Goal: Obtain resource: Download file/media

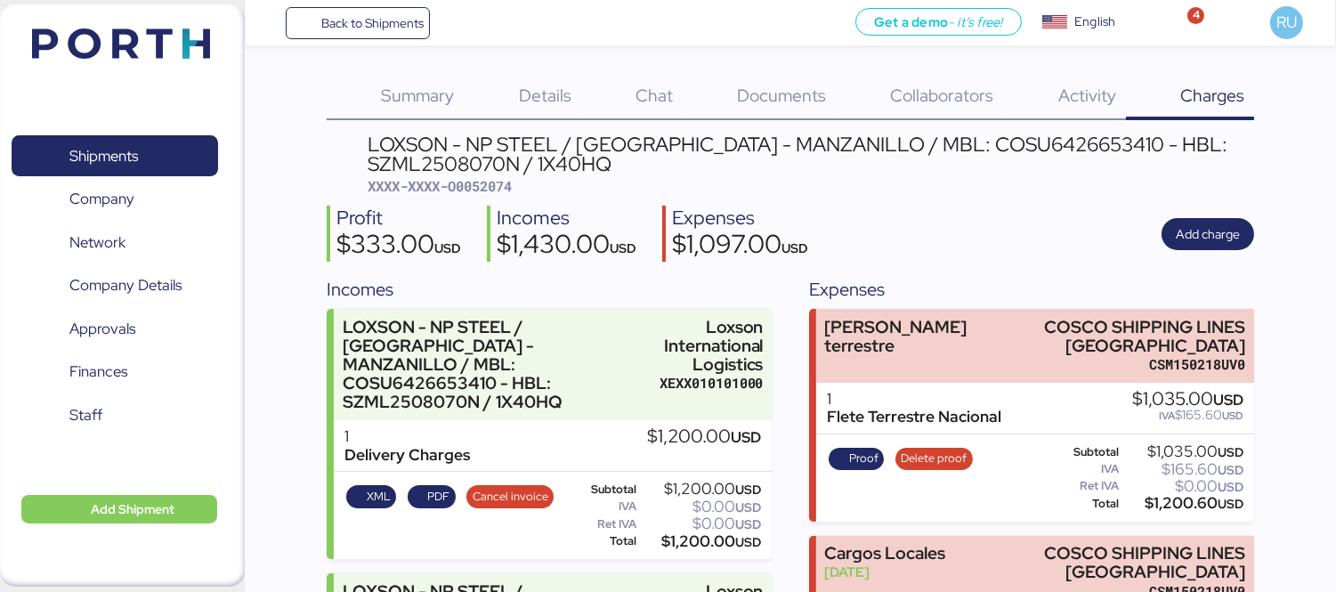
click at [140, 55] on img at bounding box center [121, 43] width 178 height 30
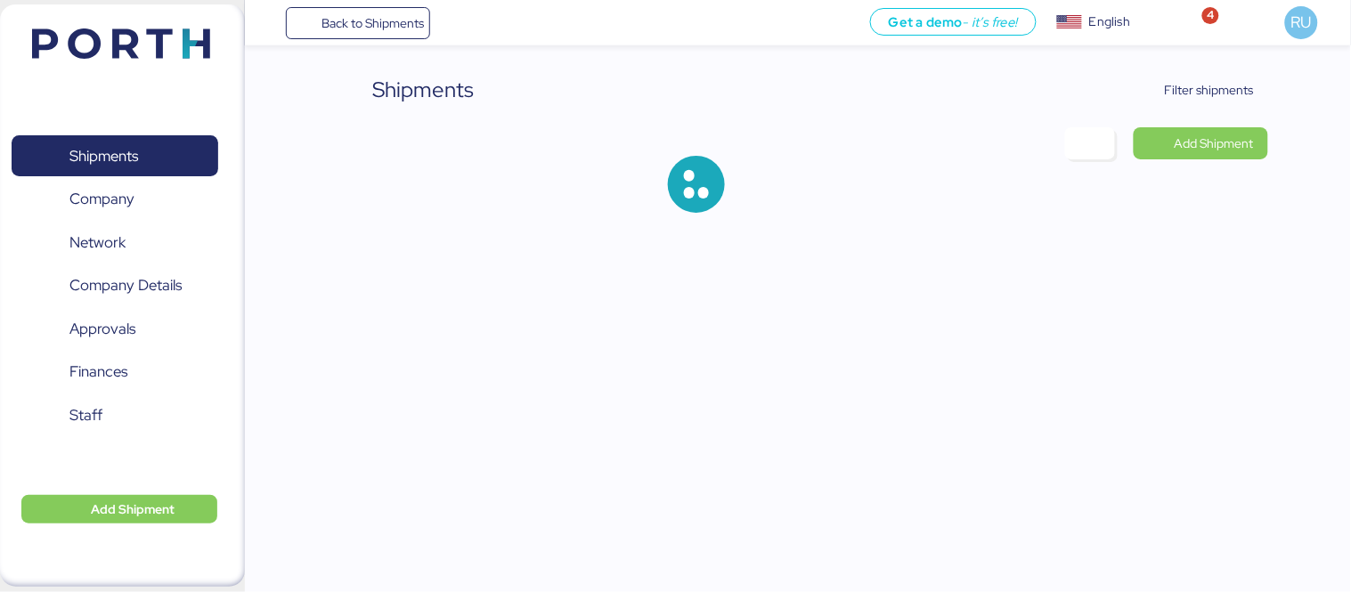
click at [113, 32] on img at bounding box center [121, 43] width 178 height 30
click at [1176, 90] on span "Filter shipments" at bounding box center [1209, 89] width 89 height 21
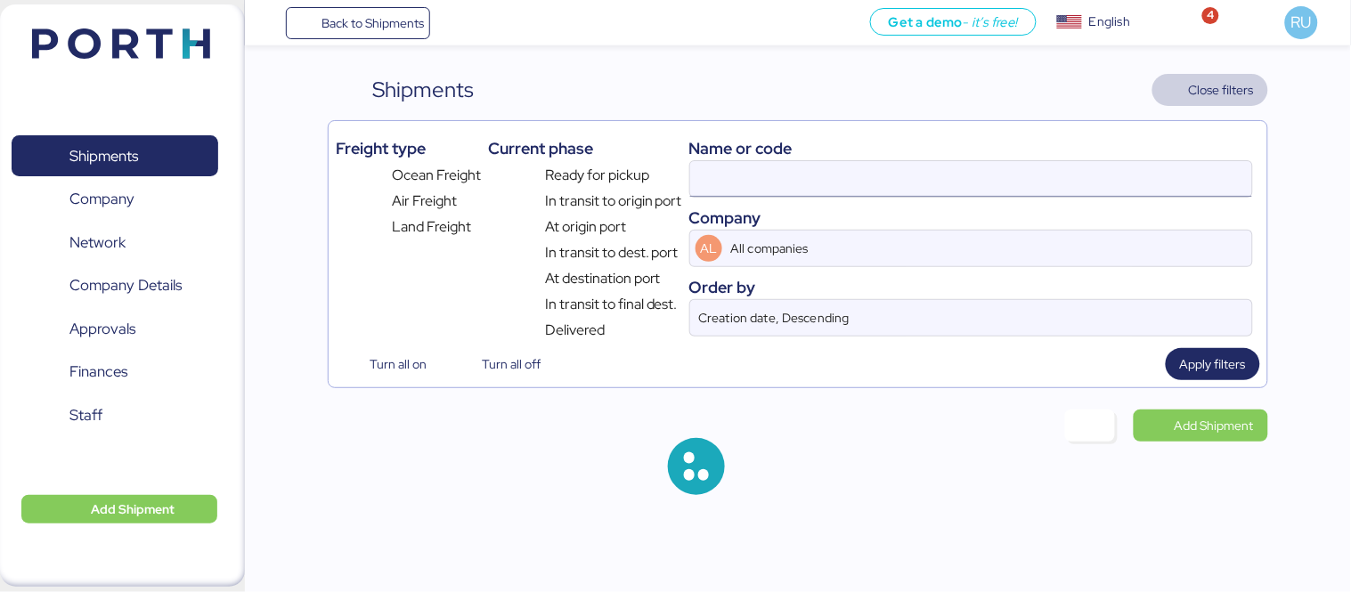
click at [899, 183] on input at bounding box center [971, 179] width 562 height 36
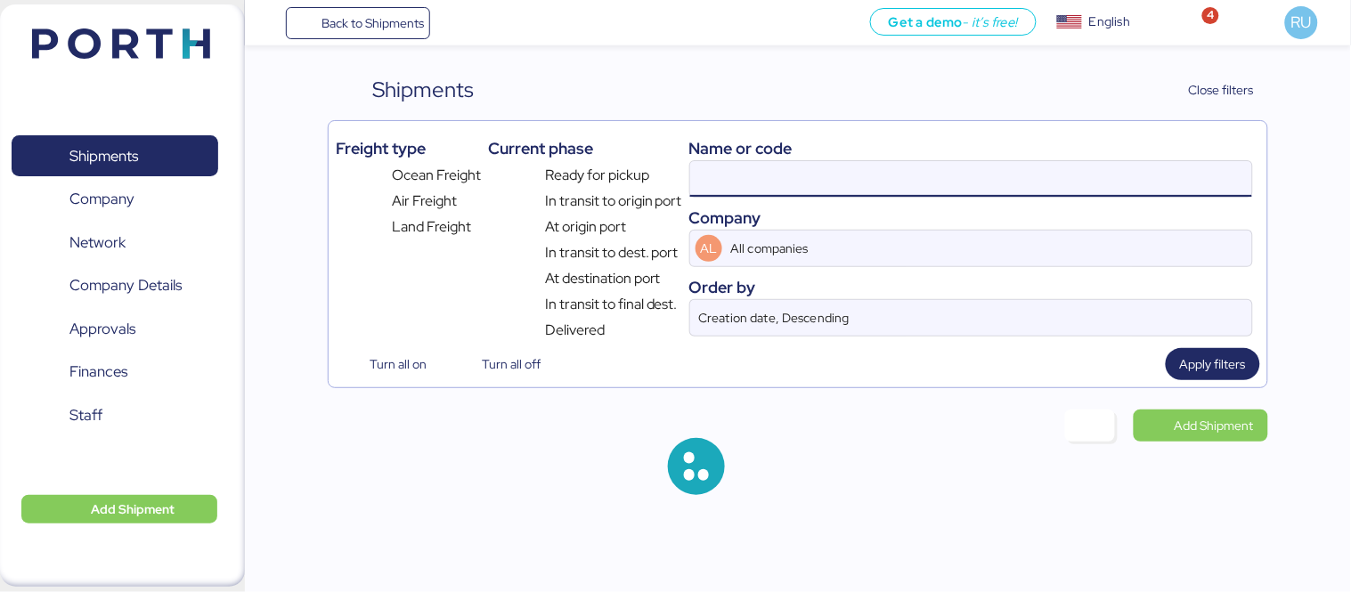
paste input "ONEYTYOFD9230900"
type input "ONEYTYOFD9230900"
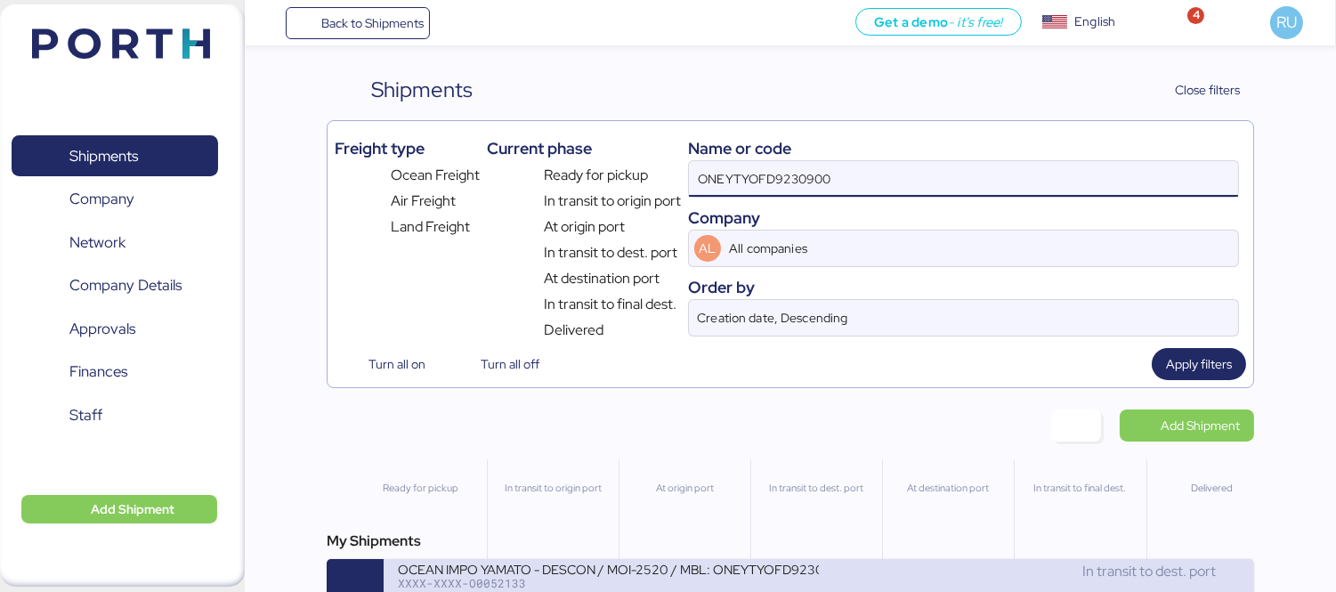
click at [703, 574] on div "OCEAN IMPO YAMATO - DESCON / MOI-2520 / MBL: ONEYTYOFD9230900 - HBL: VARIOS / F…" at bounding box center [608, 568] width 421 height 15
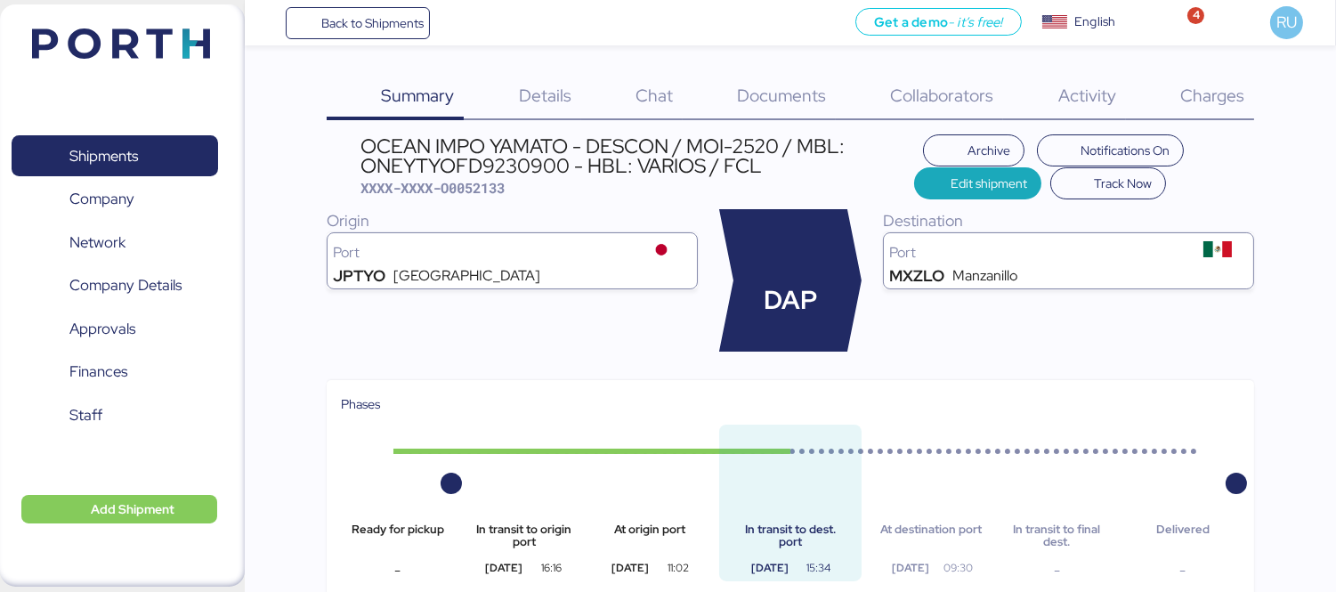
click at [527, 92] on span "Details" at bounding box center [545, 95] width 53 height 23
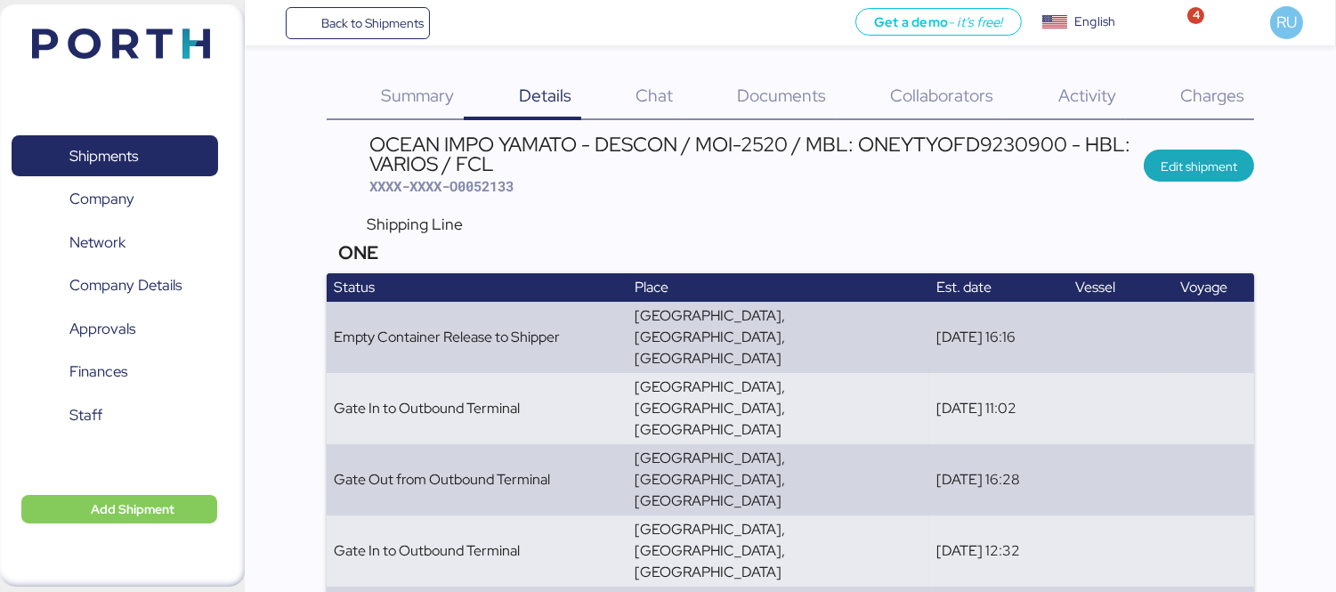
click at [778, 104] on span "Documents" at bounding box center [781, 95] width 89 height 23
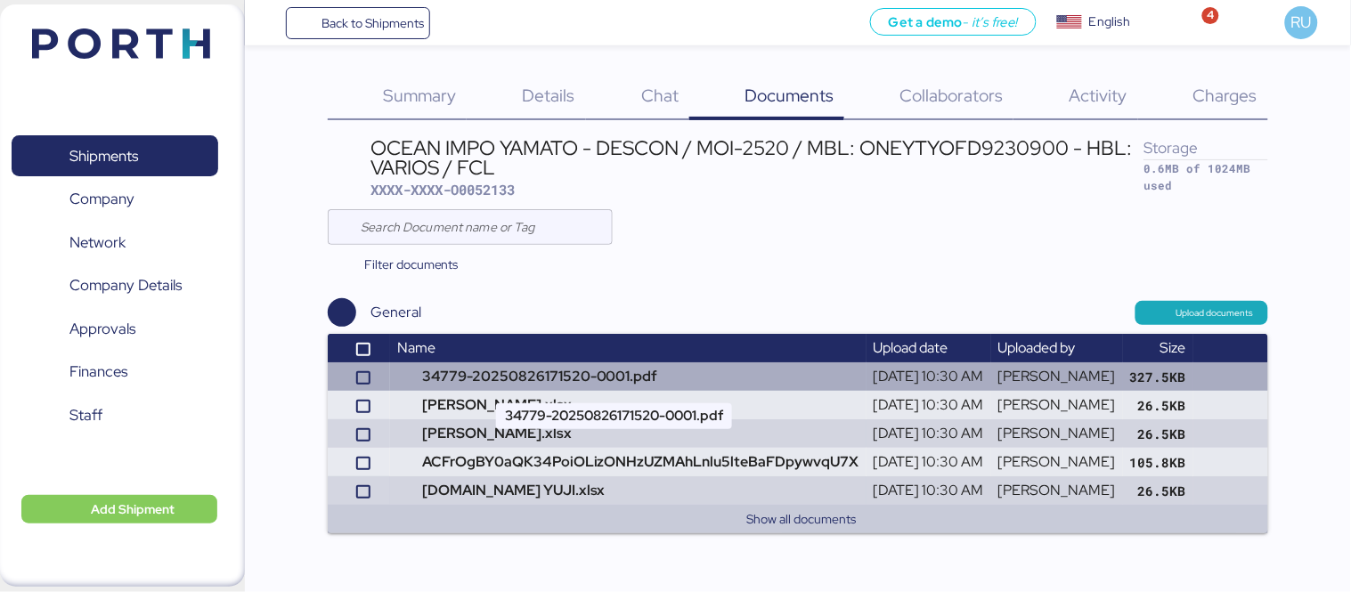
click at [564, 379] on td "34779-20250826171520-0001.pdf" at bounding box center [628, 376] width 476 height 28
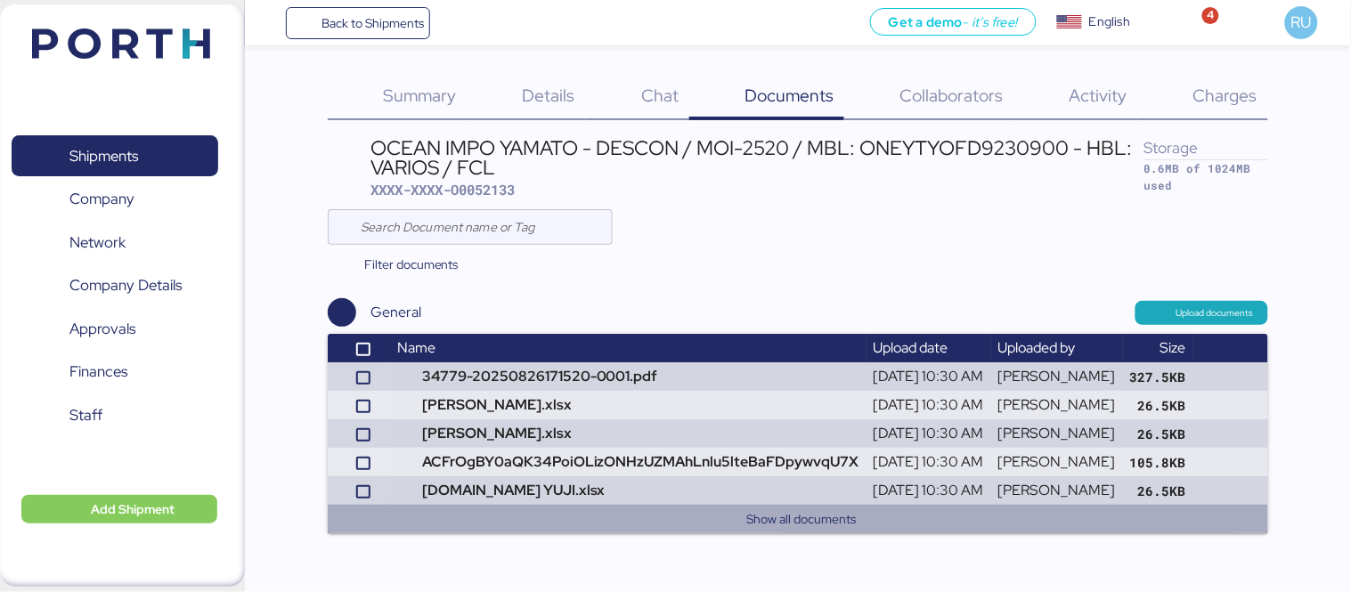
click at [790, 514] on button "Show all documents" at bounding box center [801, 518] width 905 height 21
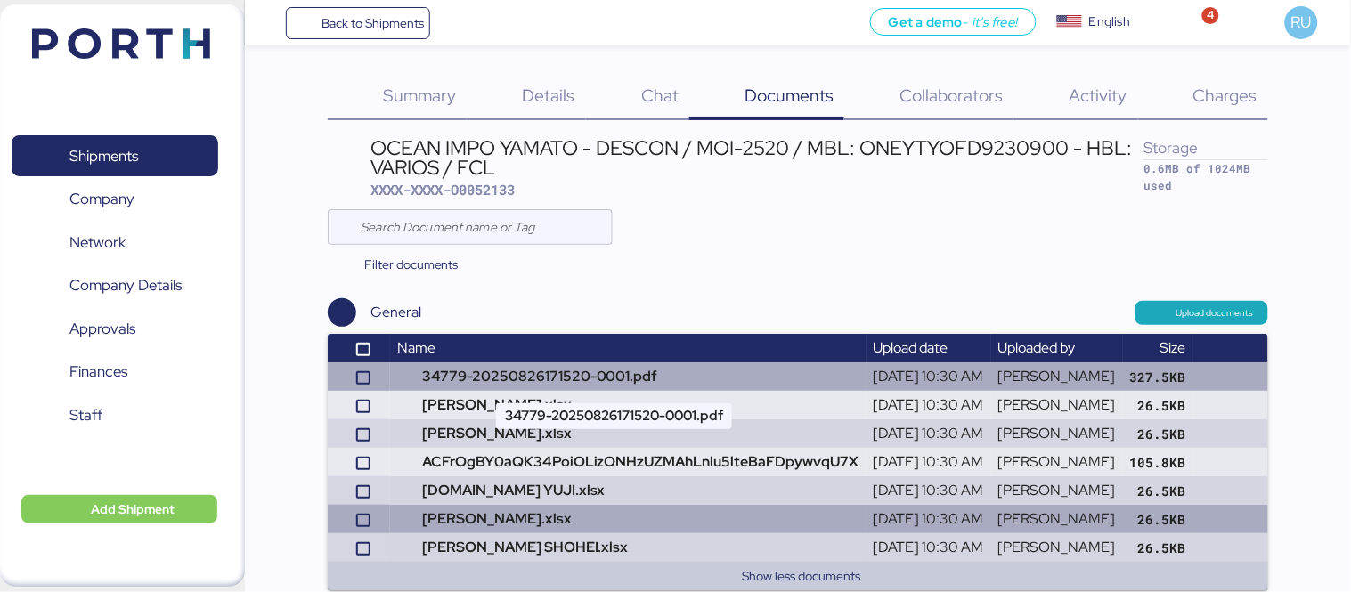
click at [572, 384] on td "34779-20250826171520-0001.pdf" at bounding box center [628, 376] width 476 height 28
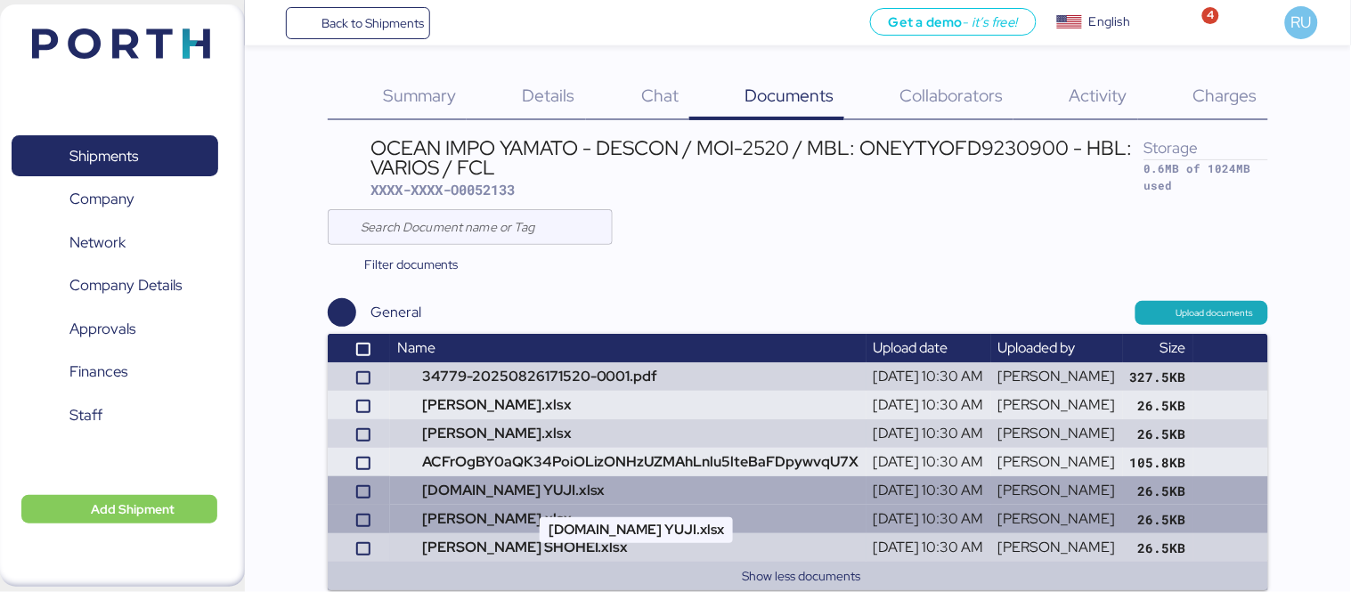
click at [553, 492] on td "[DOMAIN_NAME] YUJI.xlsx" at bounding box center [628, 490] width 476 height 28
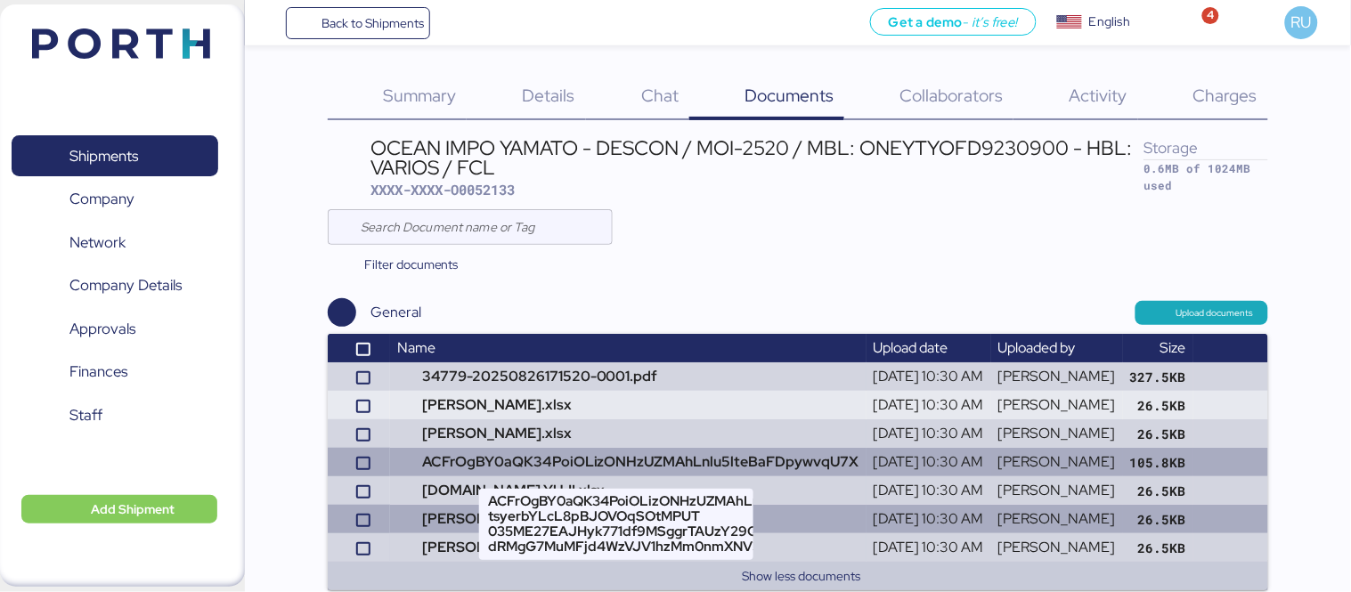
click at [585, 457] on td "ACFrOgBY0aQK34PoiOLizONHzUZMAhLnlu5lteBaFDpywvqU7X" at bounding box center [628, 462] width 476 height 28
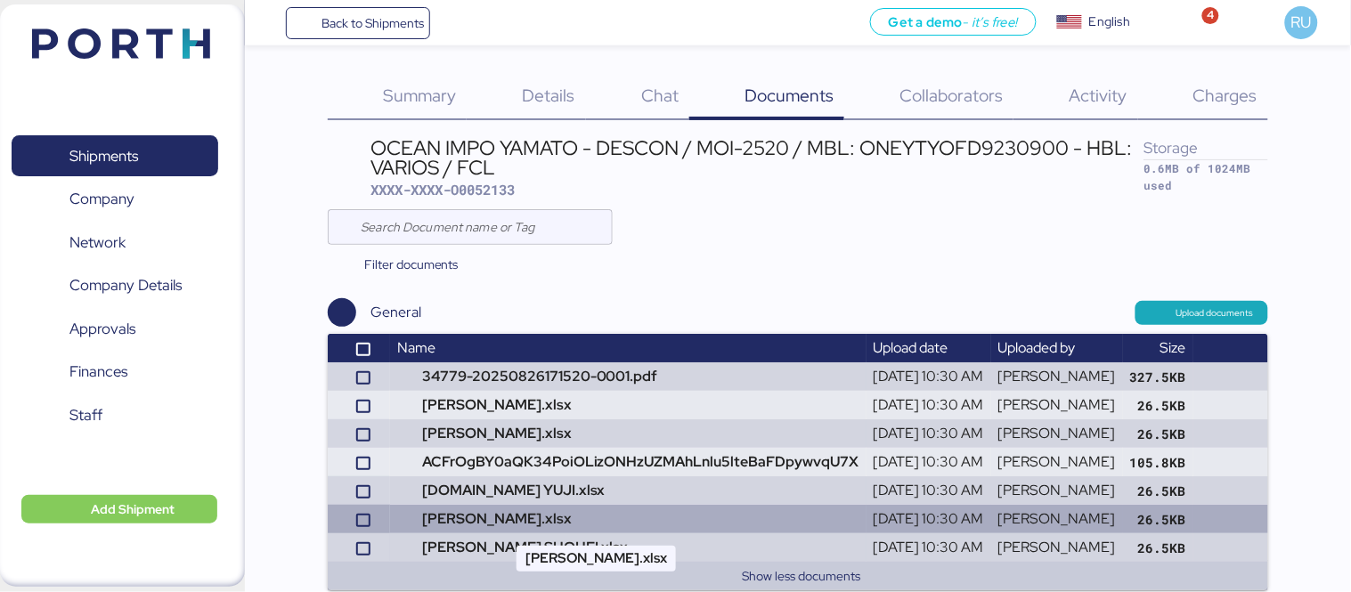
click at [546, 510] on td "[PERSON_NAME].xlsx" at bounding box center [628, 519] width 476 height 28
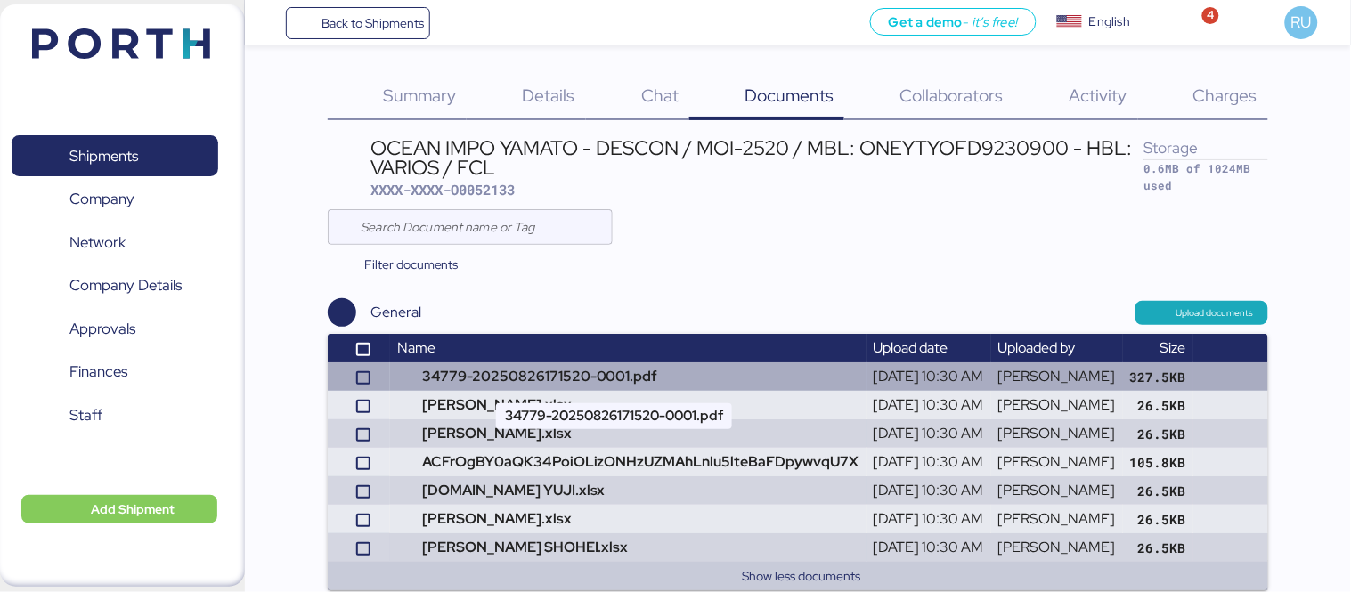
click at [475, 371] on td "34779-20250826171520-0001.pdf" at bounding box center [628, 376] width 476 height 28
